Goal: Navigation & Orientation: Find specific page/section

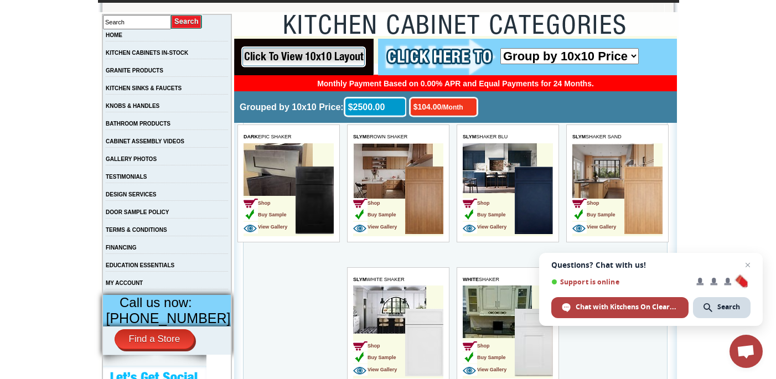
scroll to position [211, 0]
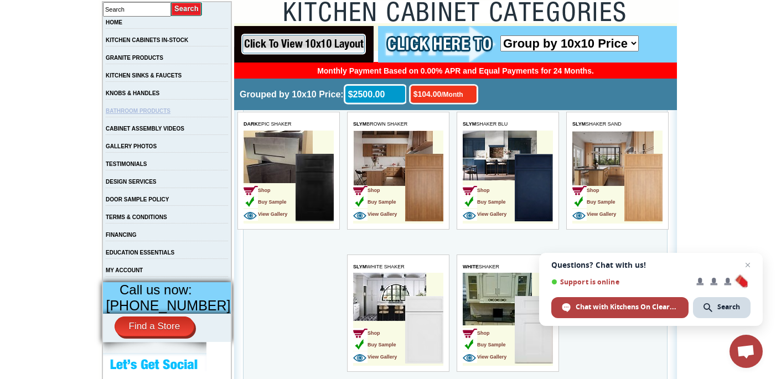
click at [147, 112] on link "BATHROOM PRODUCTS" at bounding box center [138, 111] width 65 height 6
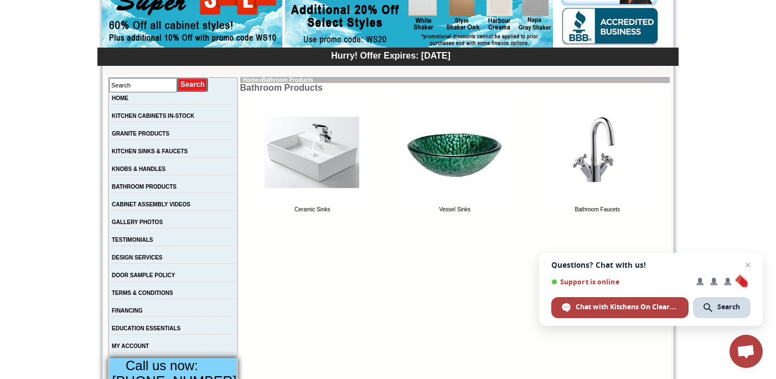
scroll to position [135, 0]
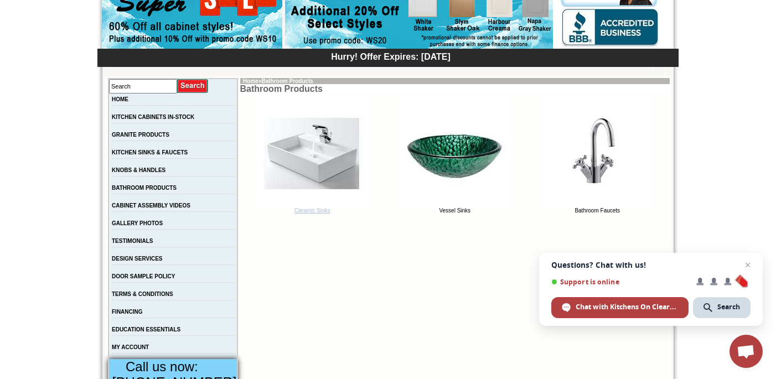
click at [299, 162] on img at bounding box center [312, 152] width 111 height 111
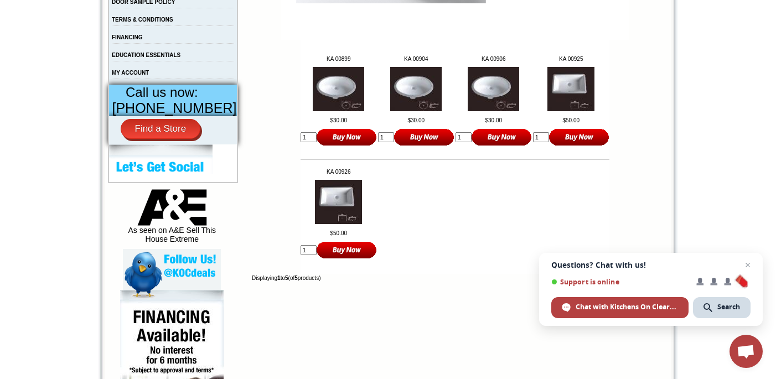
scroll to position [390, 0]
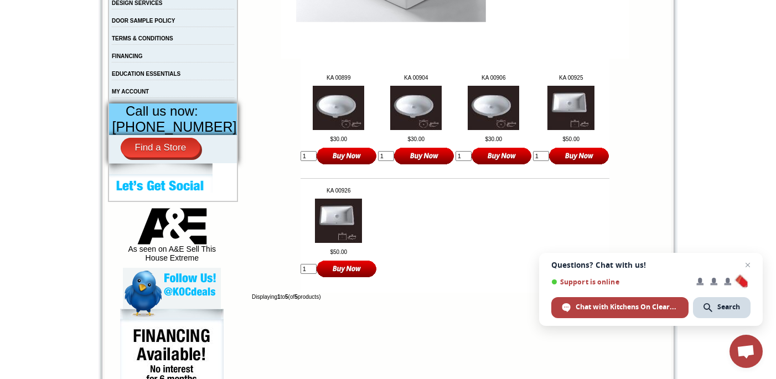
click at [573, 110] on img at bounding box center [570, 108] width 47 height 44
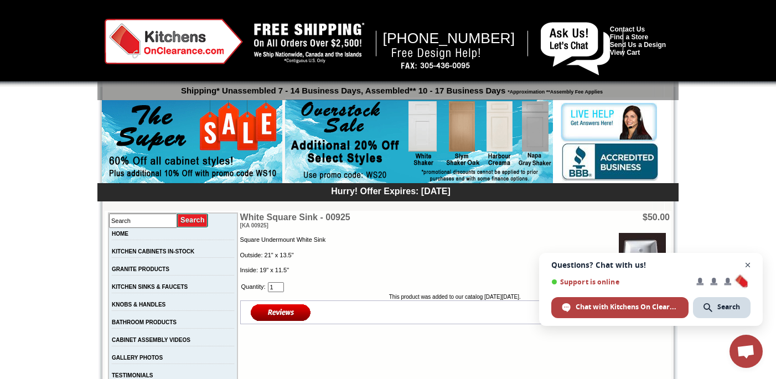
click at [747, 264] on span "Open chat" at bounding box center [748, 265] width 14 height 14
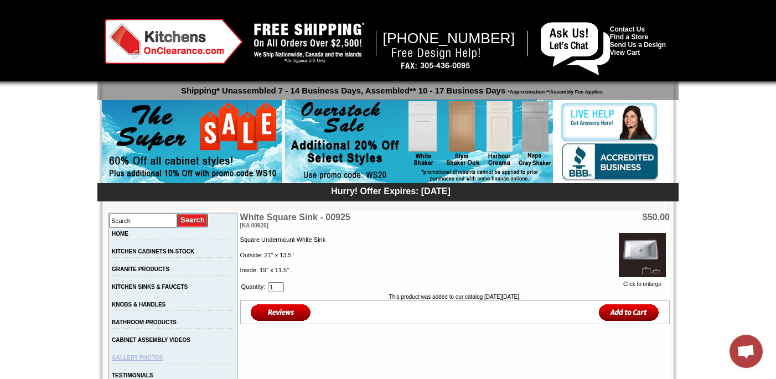
click at [163, 361] on link "GALLERY PHOTOS" at bounding box center [137, 358] width 51 height 6
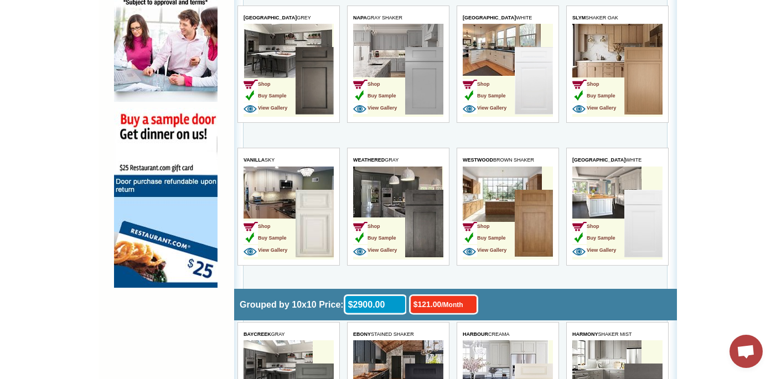
scroll to position [818, 0]
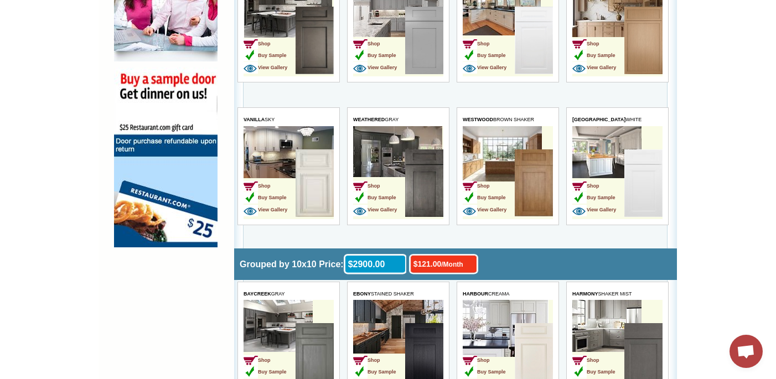
click at [303, 182] on img at bounding box center [314, 183] width 38 height 68
